Goal: Find specific page/section: Find specific page/section

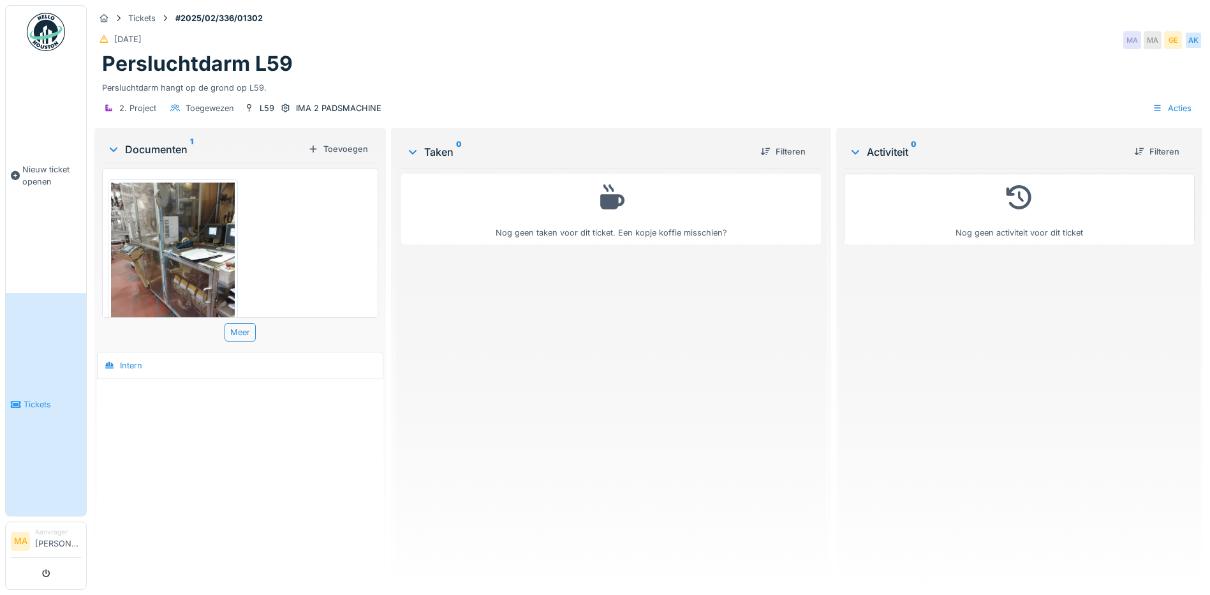
click at [47, 527] on li "Aanvrager Martine Aerts" at bounding box center [58, 540] width 46 height 27
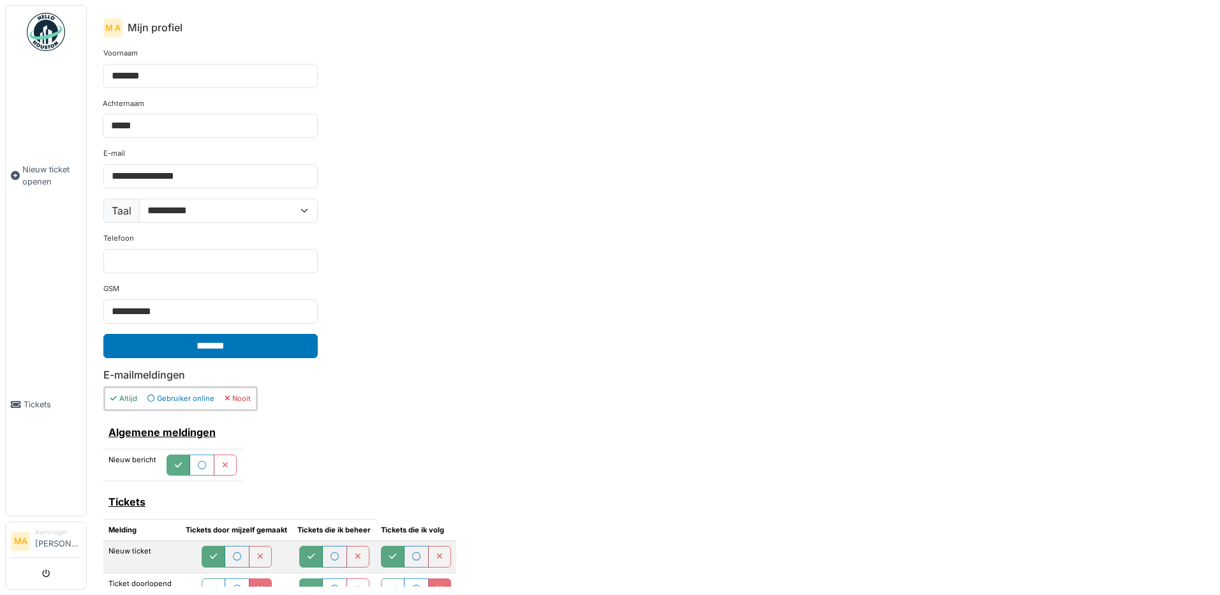
click at [43, 28] on img at bounding box center [46, 32] width 38 height 38
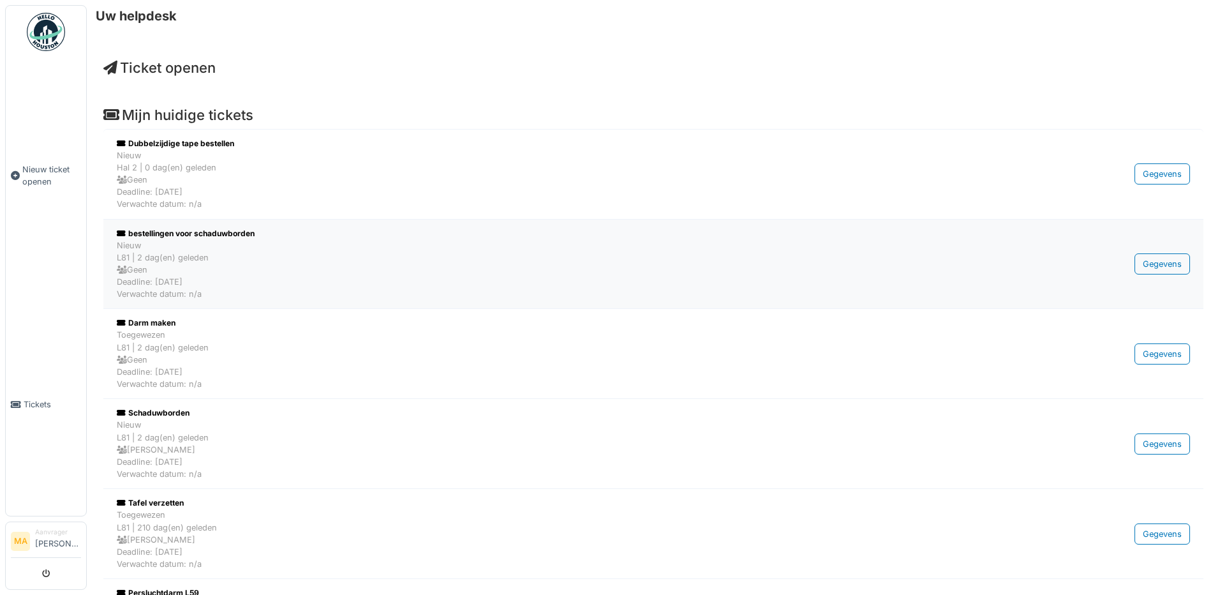
scroll to position [64, 0]
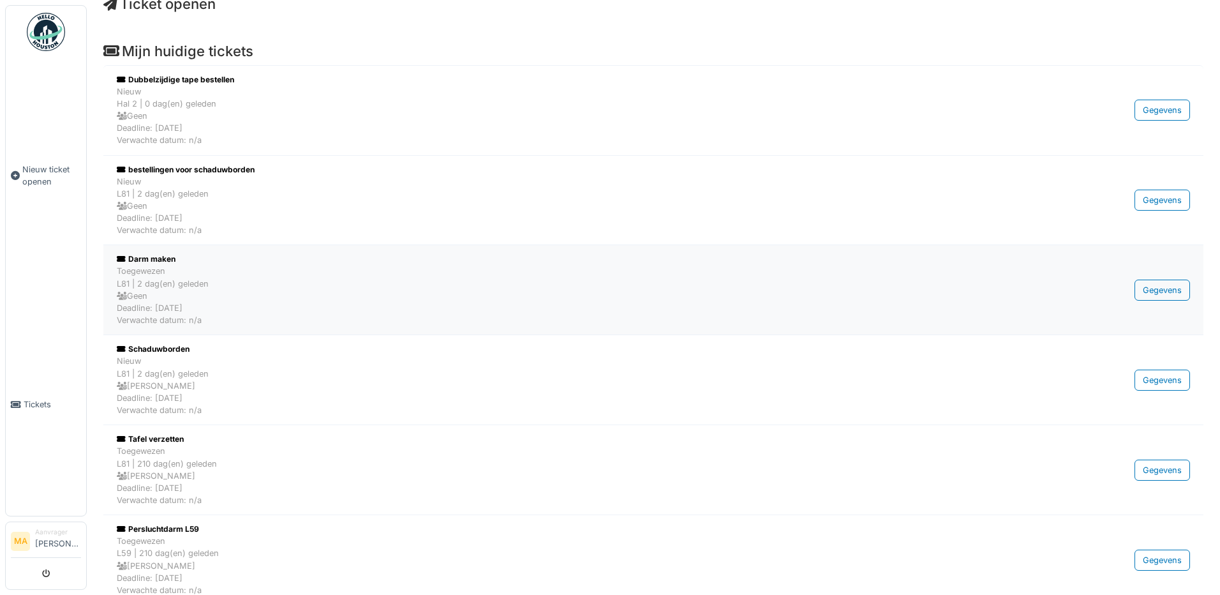
click at [161, 292] on div "Toegewezen L81 | 2 dag(en) geleden Geen Deadline: [DATE] Verwachte datum: n/a" at bounding box center [569, 295] width 904 height 61
